Goal: Transaction & Acquisition: Purchase product/service

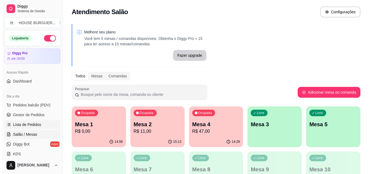
scroll to position [54, 0]
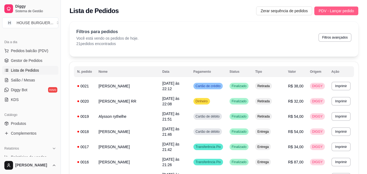
click at [331, 11] on span "PDV - Lançar pedido" at bounding box center [336, 11] width 35 height 6
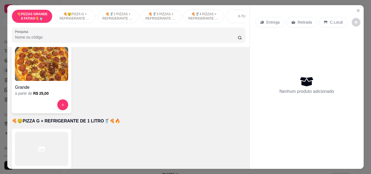
scroll to position [82, 0]
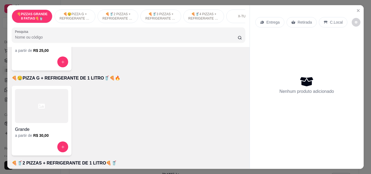
click at [40, 142] on div "Grande a partir de R$ 30,00" at bounding box center [42, 121] width 60 height 70
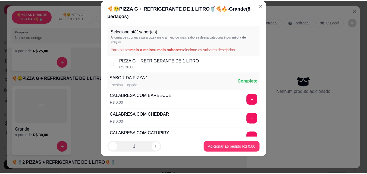
scroll to position [0, 0]
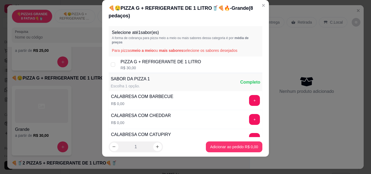
click at [116, 66] on div "PIZZA G + REFRIGERANTE DE 1 LITRO R$ 30,00" at bounding box center [186, 65] width 154 height 17
checkbox input "true"
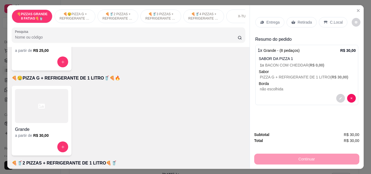
click at [339, 19] on div "C.Local" at bounding box center [333, 22] width 29 height 10
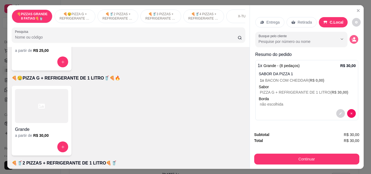
click at [353, 37] on circle "decrease-product-quantity" at bounding box center [354, 38] width 2 height 2
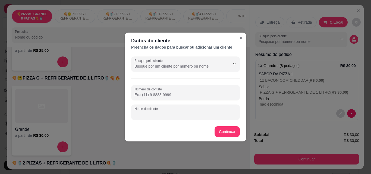
click at [156, 112] on div "Nome do cliente" at bounding box center [185, 112] width 109 height 15
type input "DAVI"
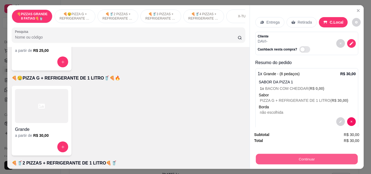
click at [282, 156] on button "Continuar" at bounding box center [307, 159] width 102 height 11
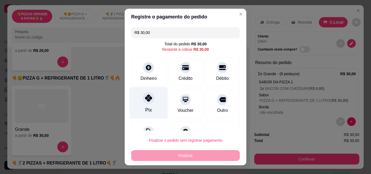
click at [151, 95] on div "Pix" at bounding box center [149, 103] width 38 height 32
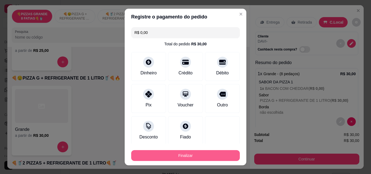
click at [211, 157] on button "Finalizar" at bounding box center [185, 155] width 109 height 11
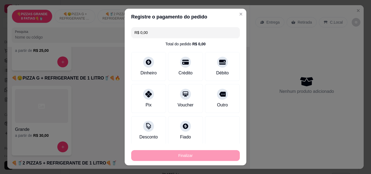
type input "-R$ 30,00"
